Goal: Information Seeking & Learning: Learn about a topic

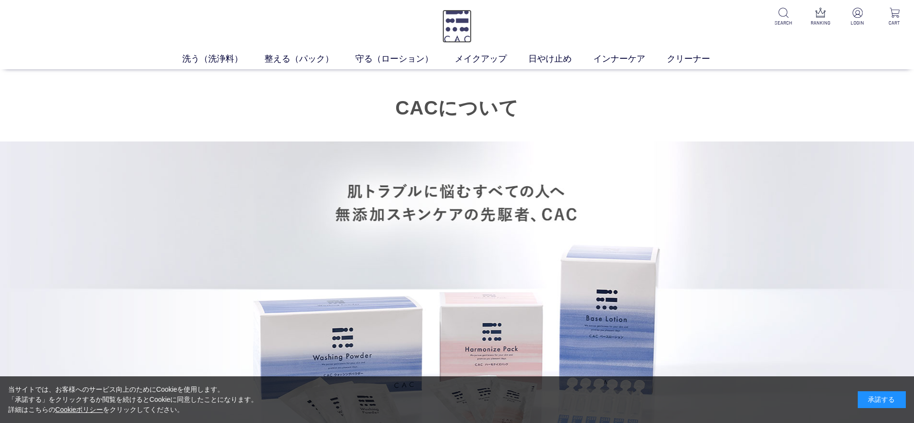
click at [457, 10] on img at bounding box center [456, 26] width 29 height 33
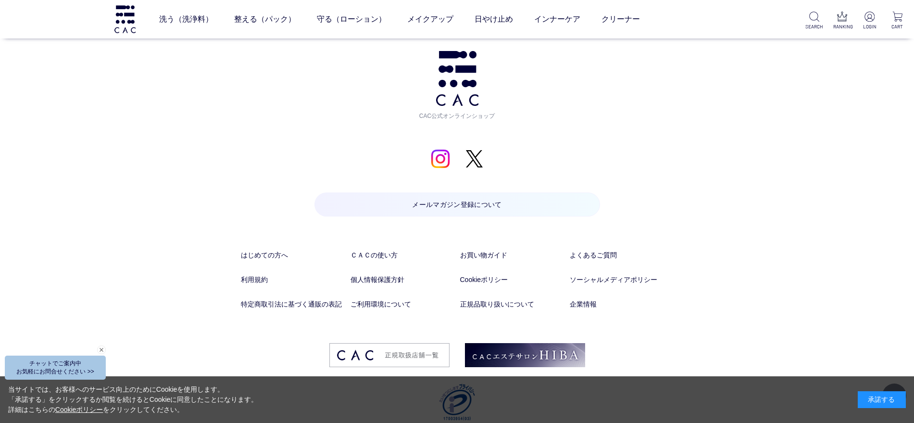
scroll to position [5090, 0]
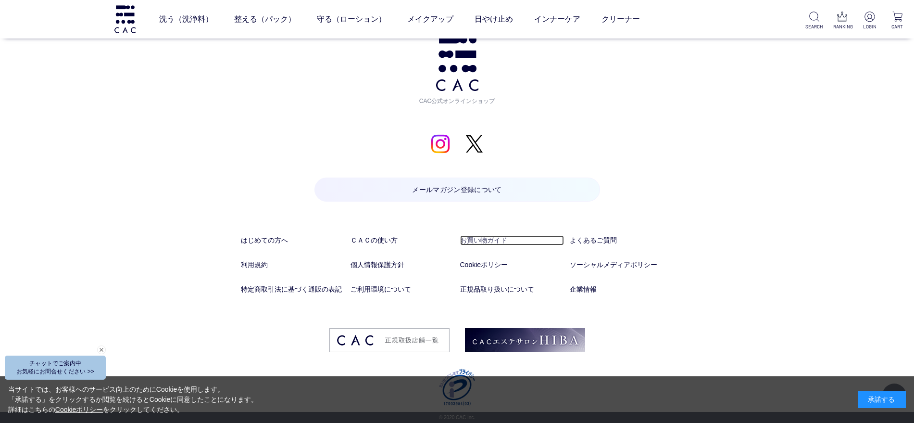
click at [484, 237] on link "お買い物ガイド" at bounding box center [512, 240] width 104 height 10
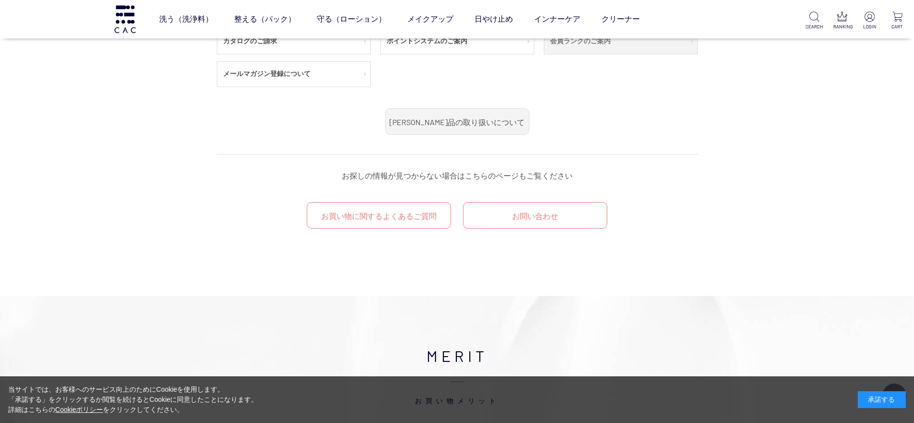
scroll to position [120, 0]
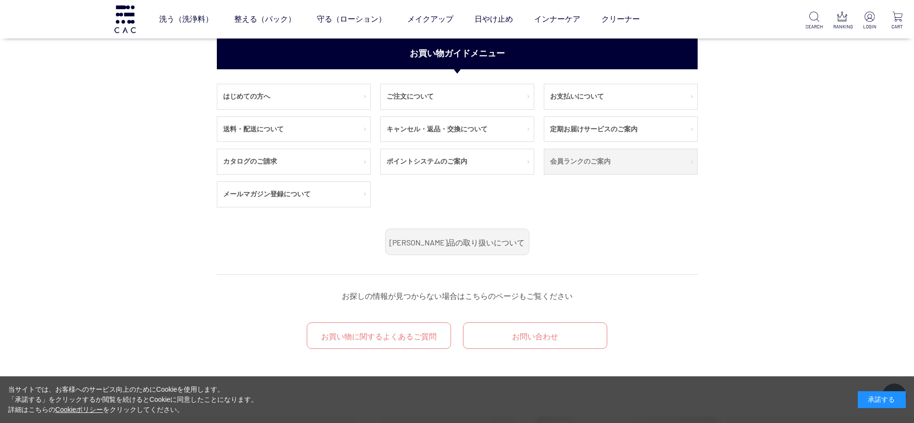
drag, startPoint x: 604, startPoint y: 159, endPoint x: 585, endPoint y: 157, distance: 19.4
click at [604, 158] on link "会員ランクのご案内" at bounding box center [620, 161] width 153 height 25
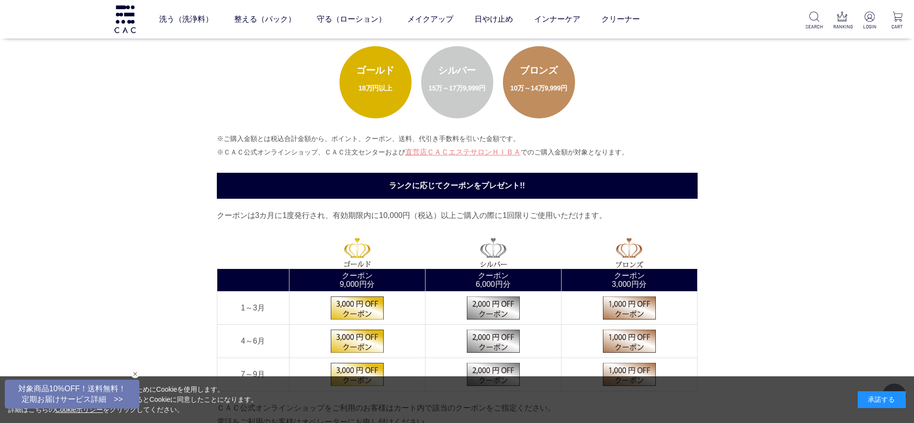
scroll to position [120, 0]
